Goal: Task Accomplishment & Management: Manage account settings

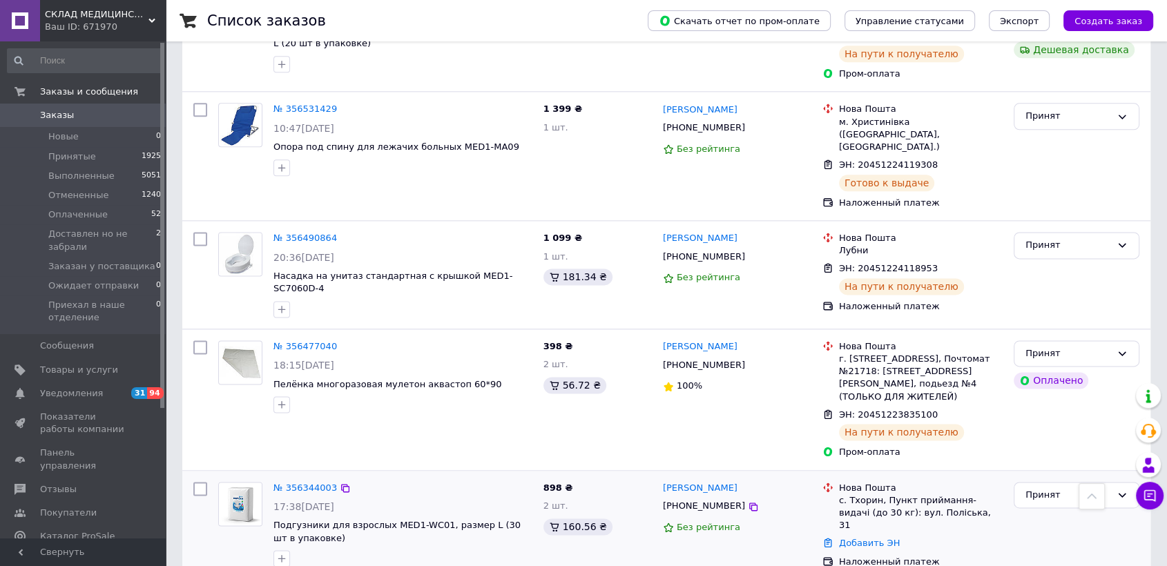
scroll to position [1739, 0]
click at [749, 505] on icon at bounding box center [753, 509] width 8 height 8
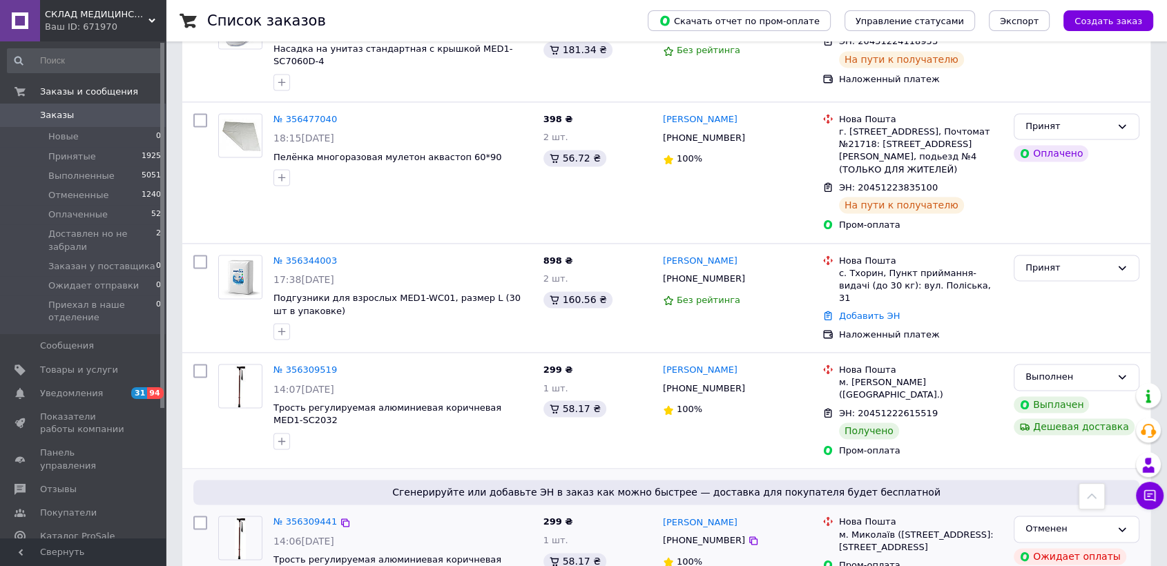
scroll to position [1969, 0]
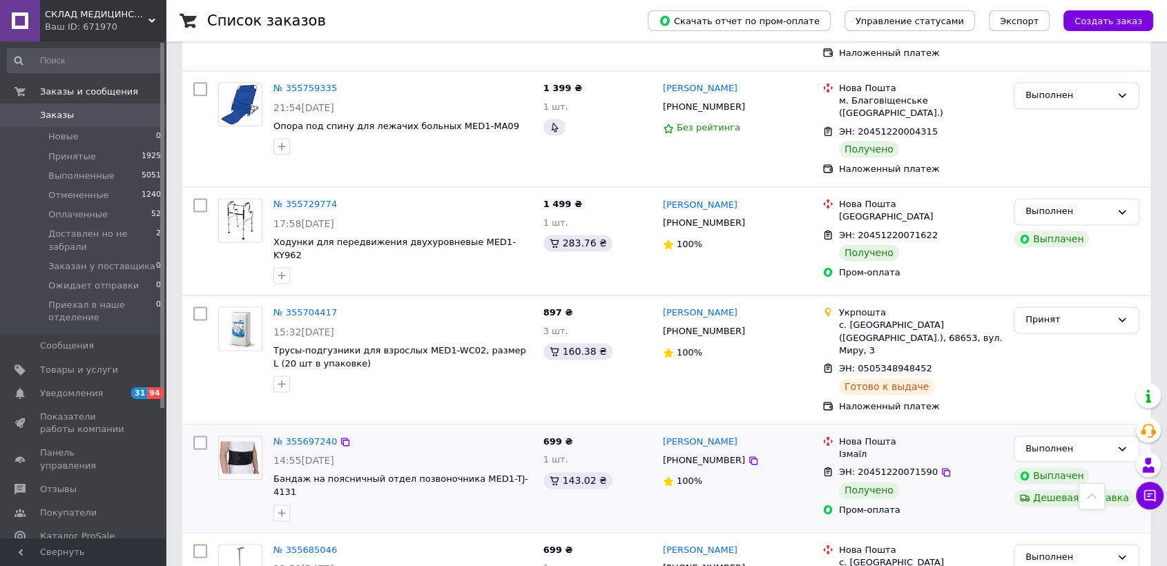
scroll to position [1849, 0]
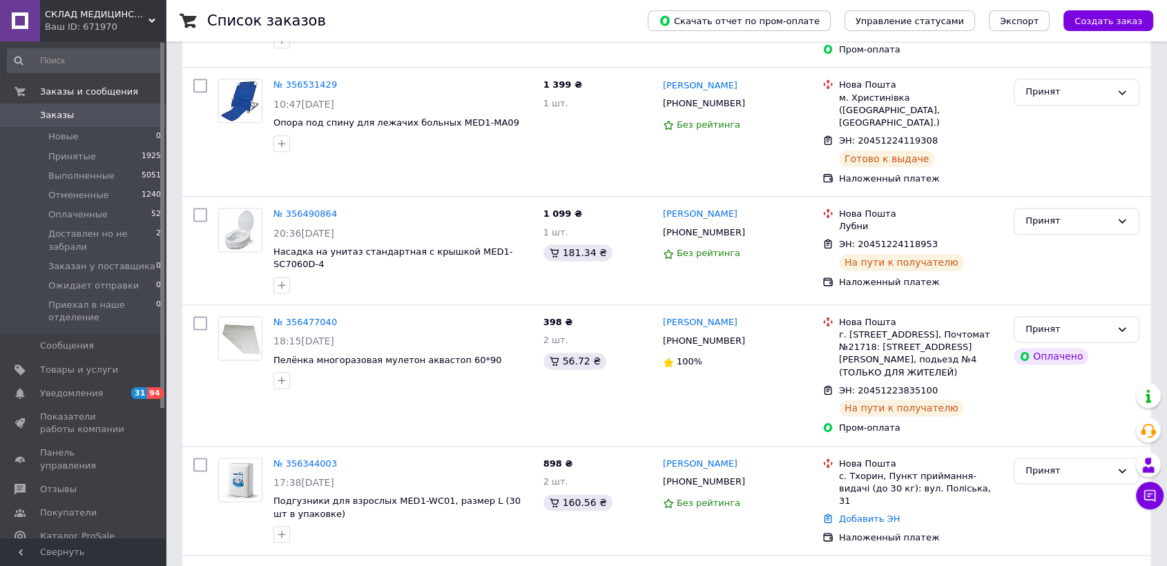
scroll to position [1969, 0]
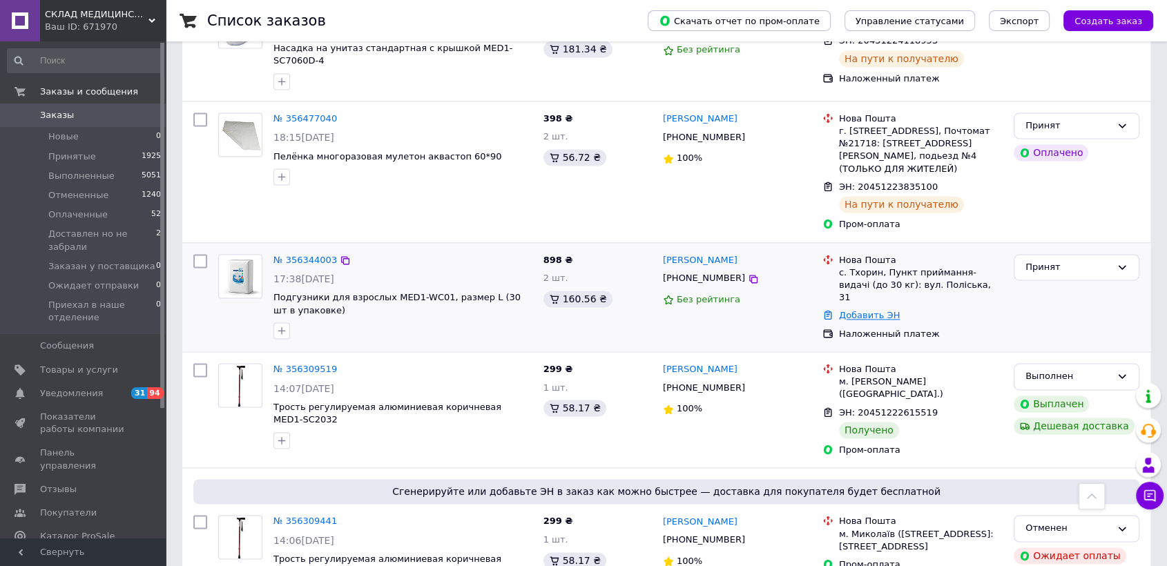
click at [846, 310] on link "Добавить ЭН" at bounding box center [869, 315] width 61 height 10
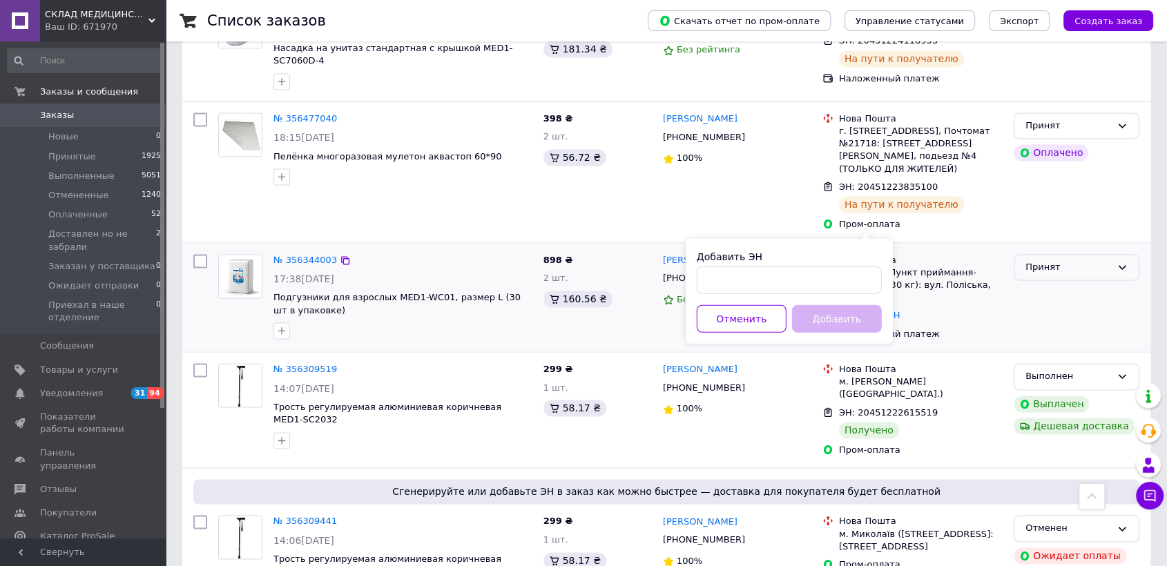
click at [1044, 254] on div "Принят" at bounding box center [1077, 267] width 126 height 27
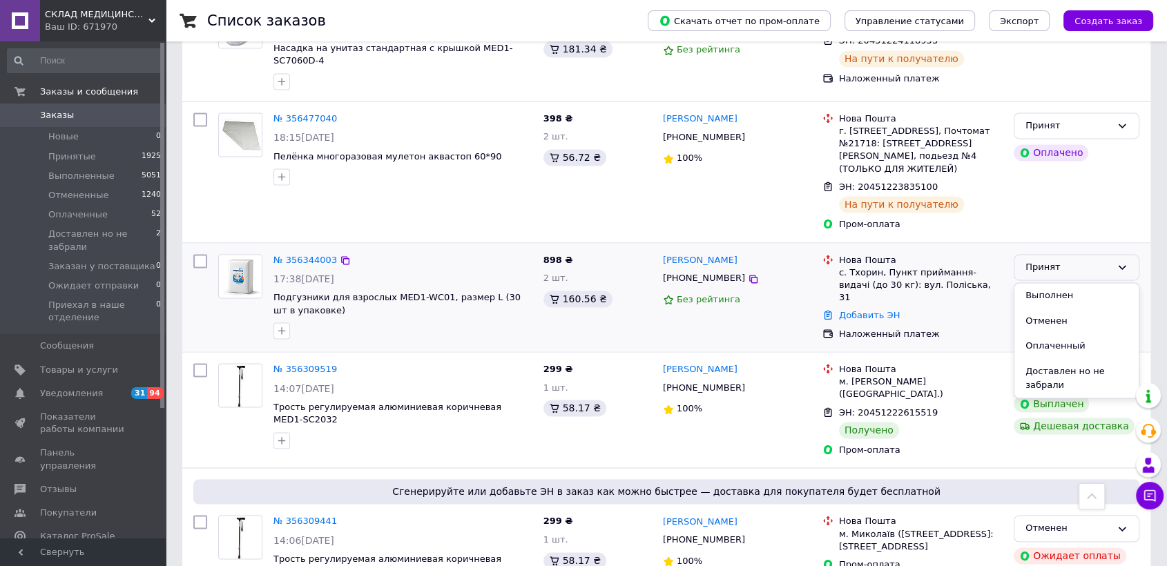
click at [1043, 309] on li "Отменен" at bounding box center [1076, 322] width 124 height 26
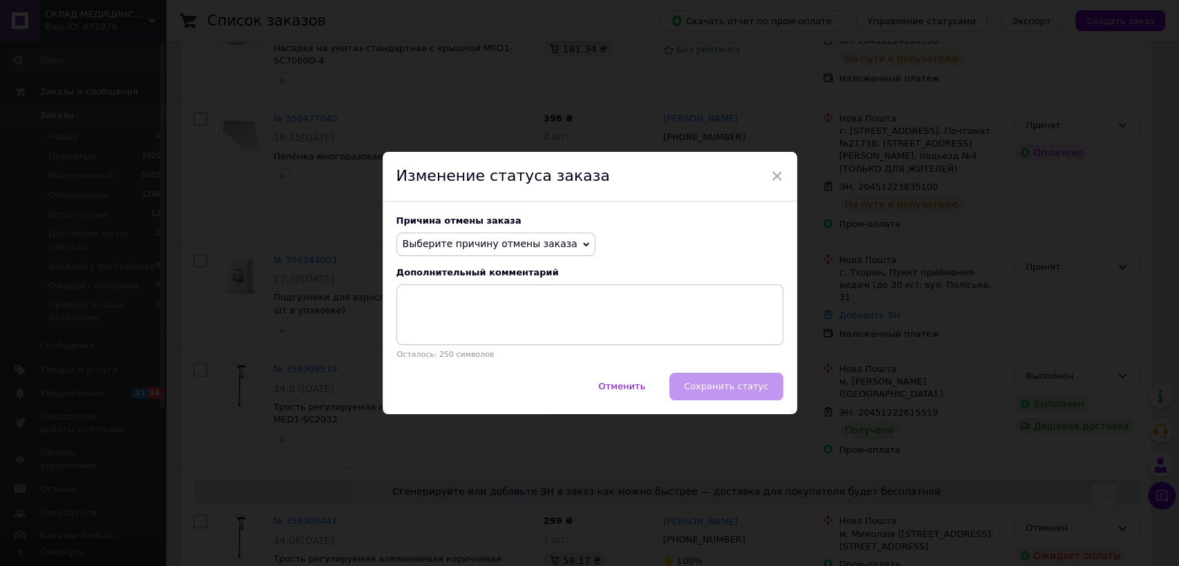
click at [457, 240] on span "Выберите причину отмены заказа" at bounding box center [490, 243] width 175 height 11
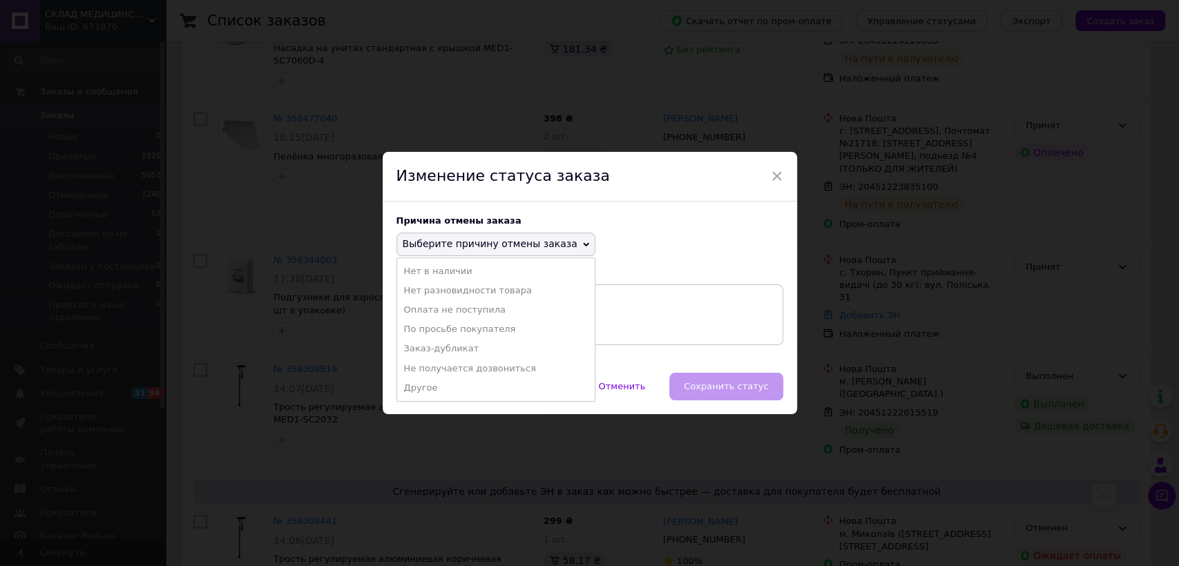
click at [439, 345] on li "Заказ-дубликат" at bounding box center [495, 348] width 197 height 19
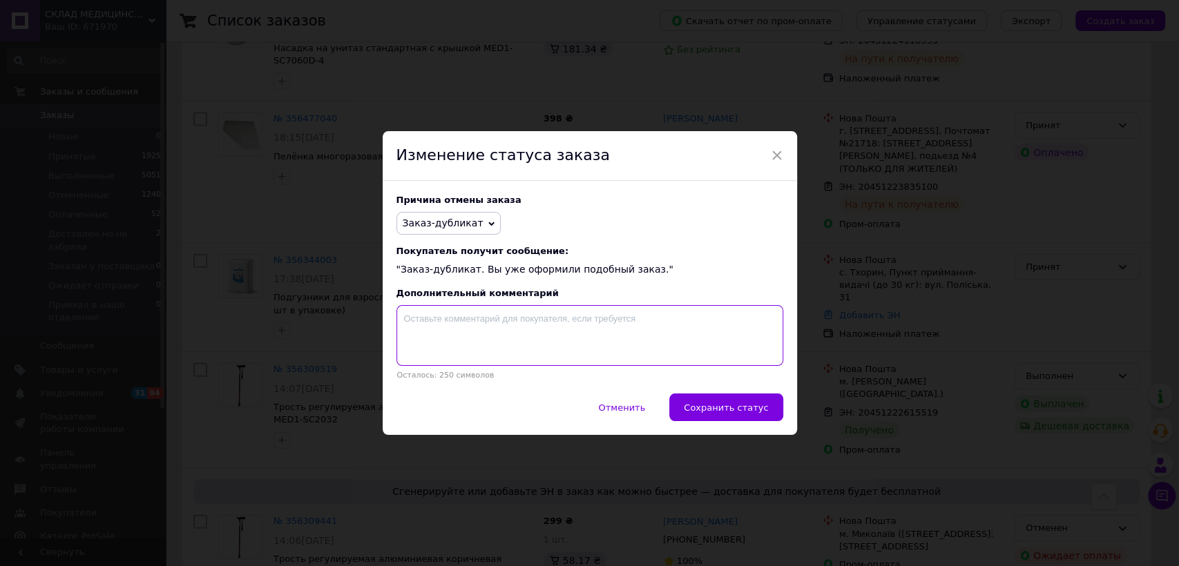
click at [429, 323] on textarea at bounding box center [589, 335] width 387 height 61
paste textarea "356122199"
type textarea "356122199"
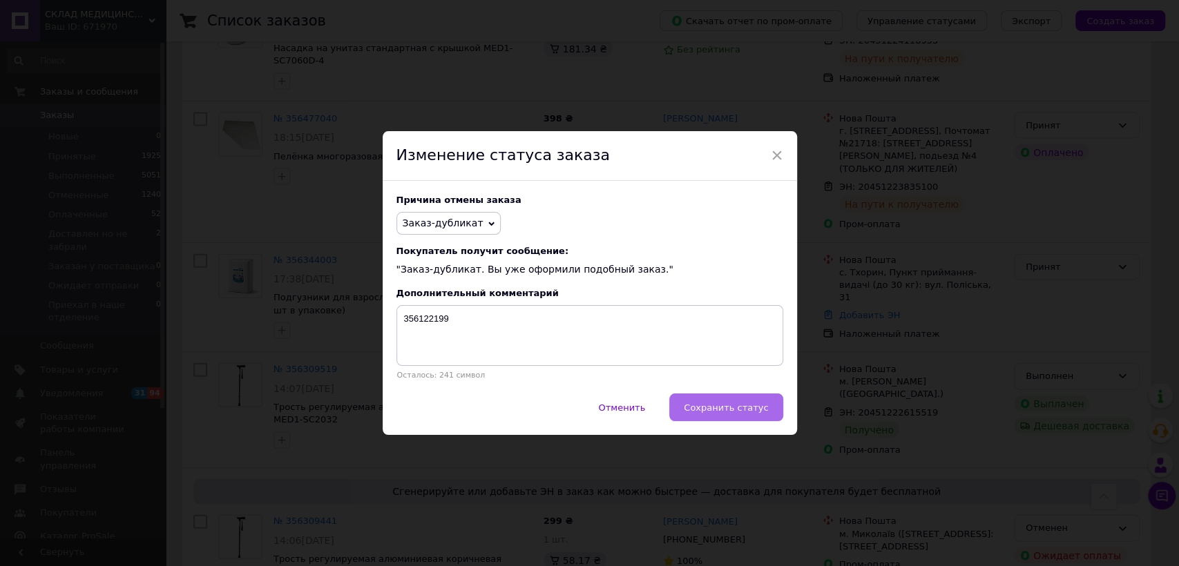
click at [721, 403] on button "Сохранить статус" at bounding box center [725, 408] width 113 height 28
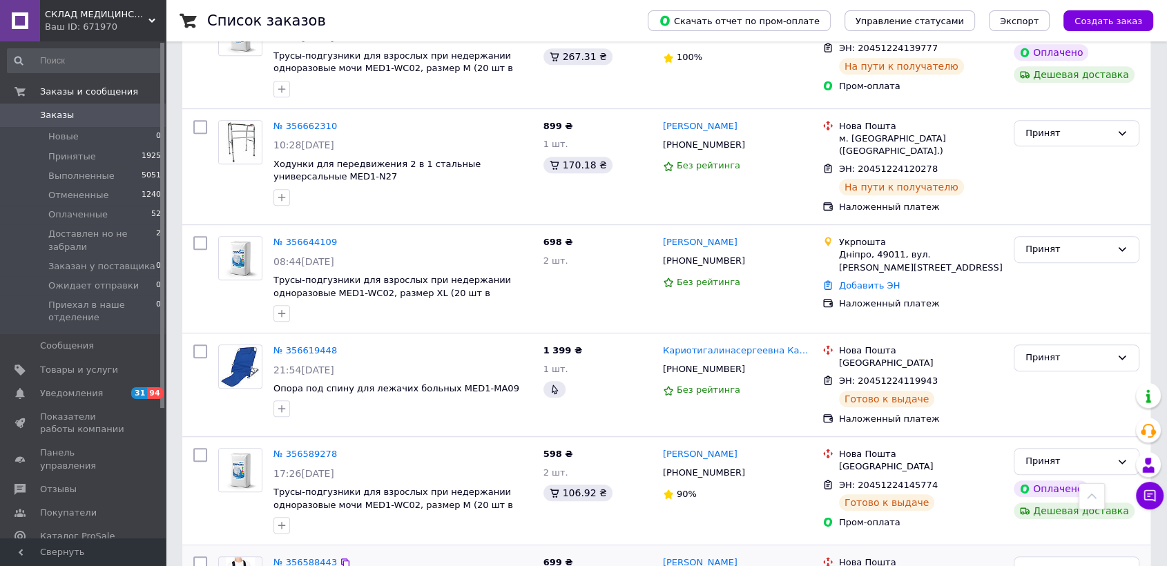
scroll to position [818, 0]
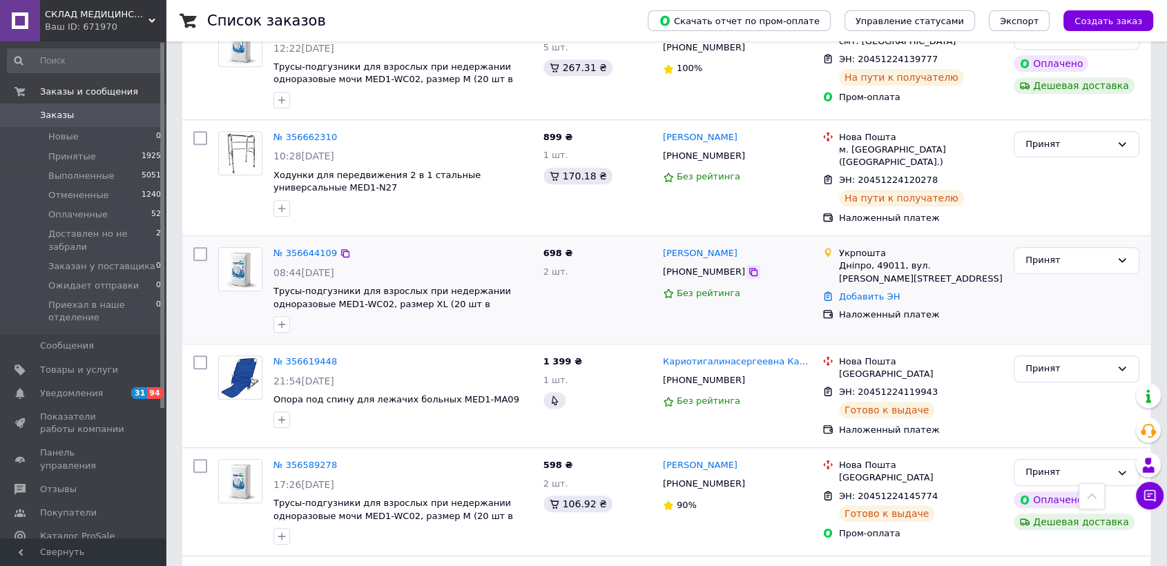
click at [748, 267] on icon at bounding box center [753, 272] width 11 height 11
click at [861, 291] on link "Добавить ЭН" at bounding box center [869, 296] width 61 height 10
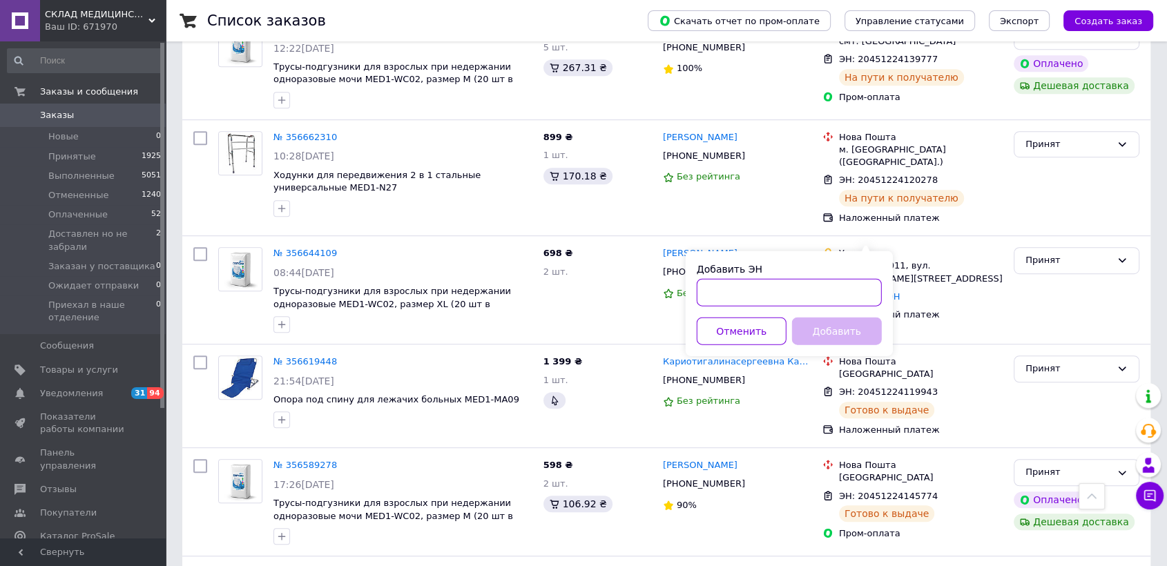
click at [757, 290] on input "Добавить ЭН" at bounding box center [789, 292] width 185 height 28
paste input "0505351964795"
type input "0505351964795"
click at [832, 337] on button "Добавить" at bounding box center [837, 331] width 90 height 28
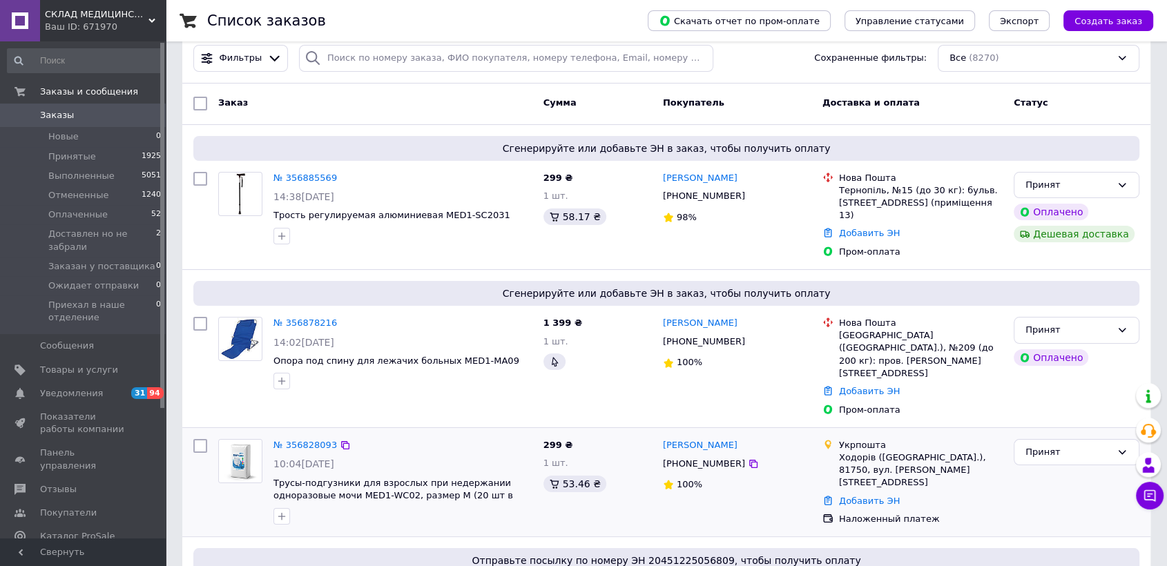
scroll to position [0, 0]
